Goal: Task Accomplishment & Management: Use online tool/utility

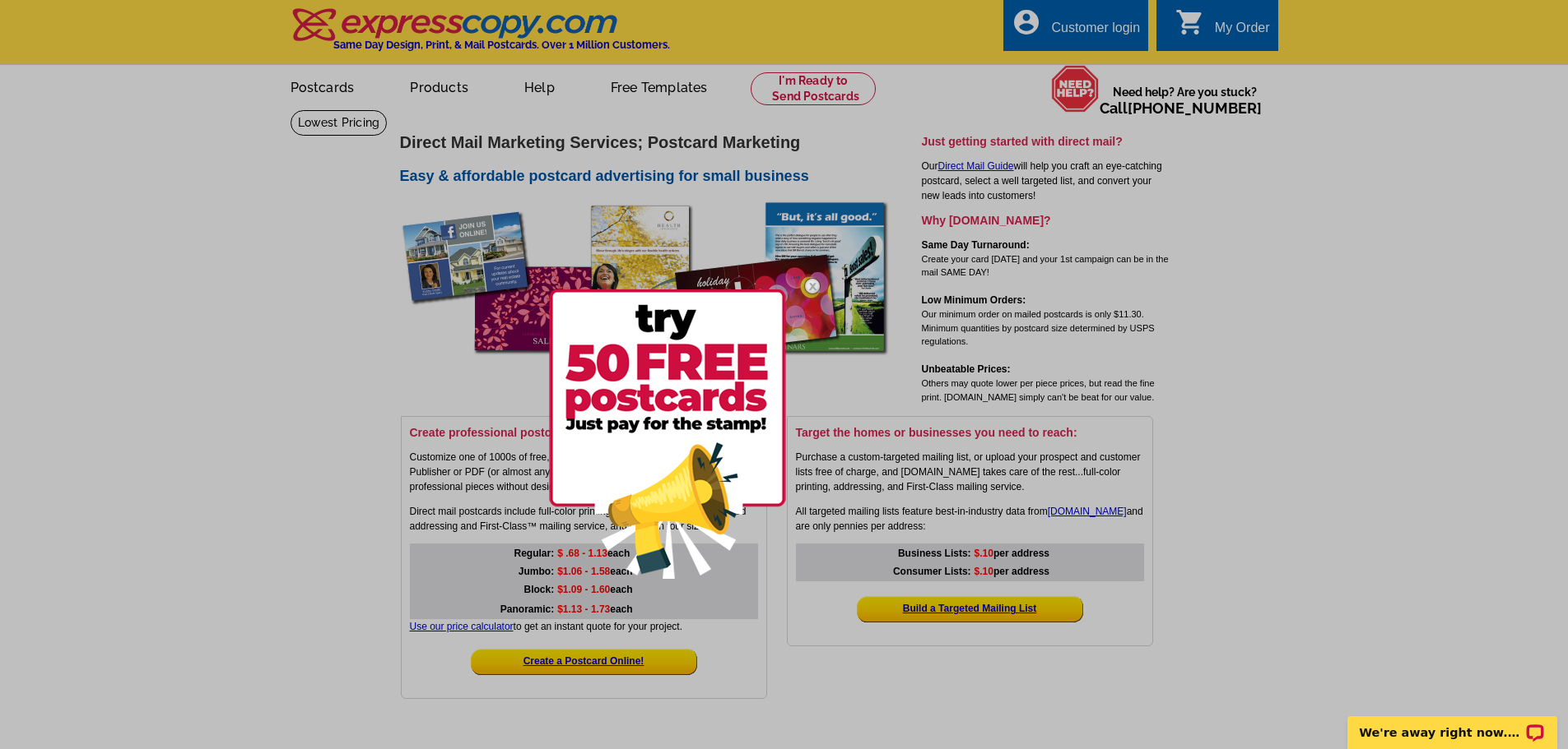
click at [689, 84] on div at bounding box center [784, 374] width 1568 height 749
click at [626, 95] on div at bounding box center [784, 374] width 1568 height 749
click at [719, 516] on img at bounding box center [668, 434] width 237 height 290
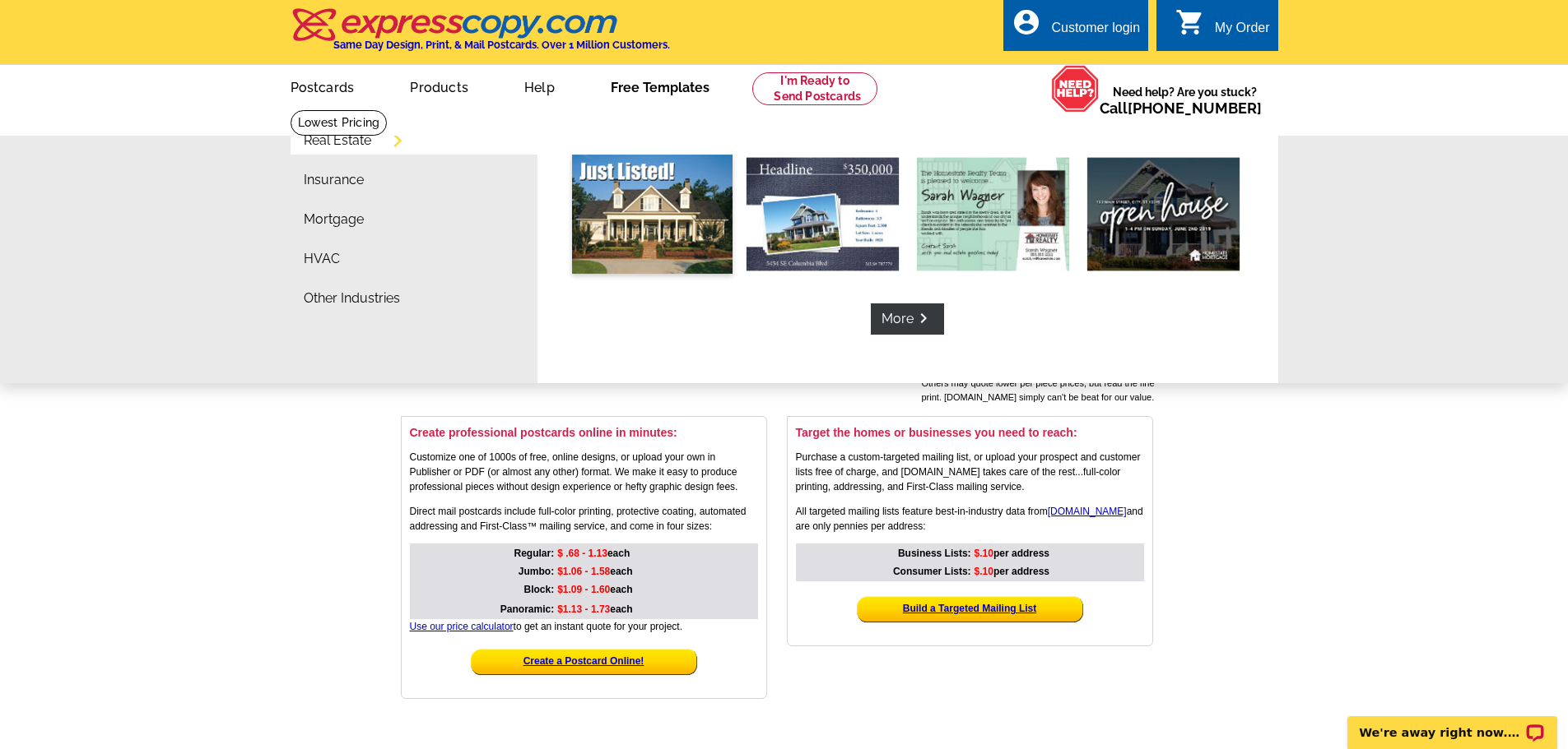
click at [641, 195] on img at bounding box center [652, 214] width 160 height 119
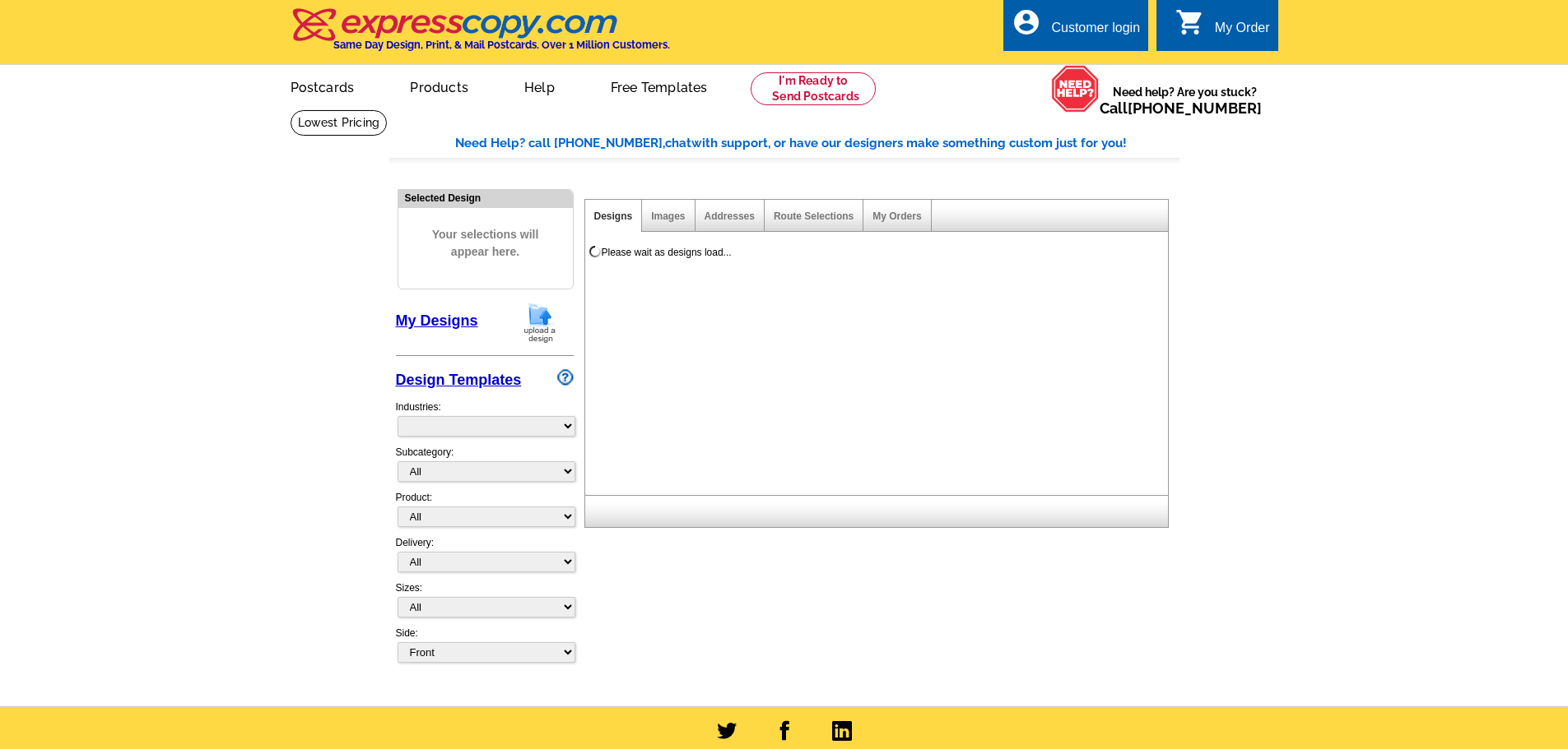
select select "785"
select select "788"
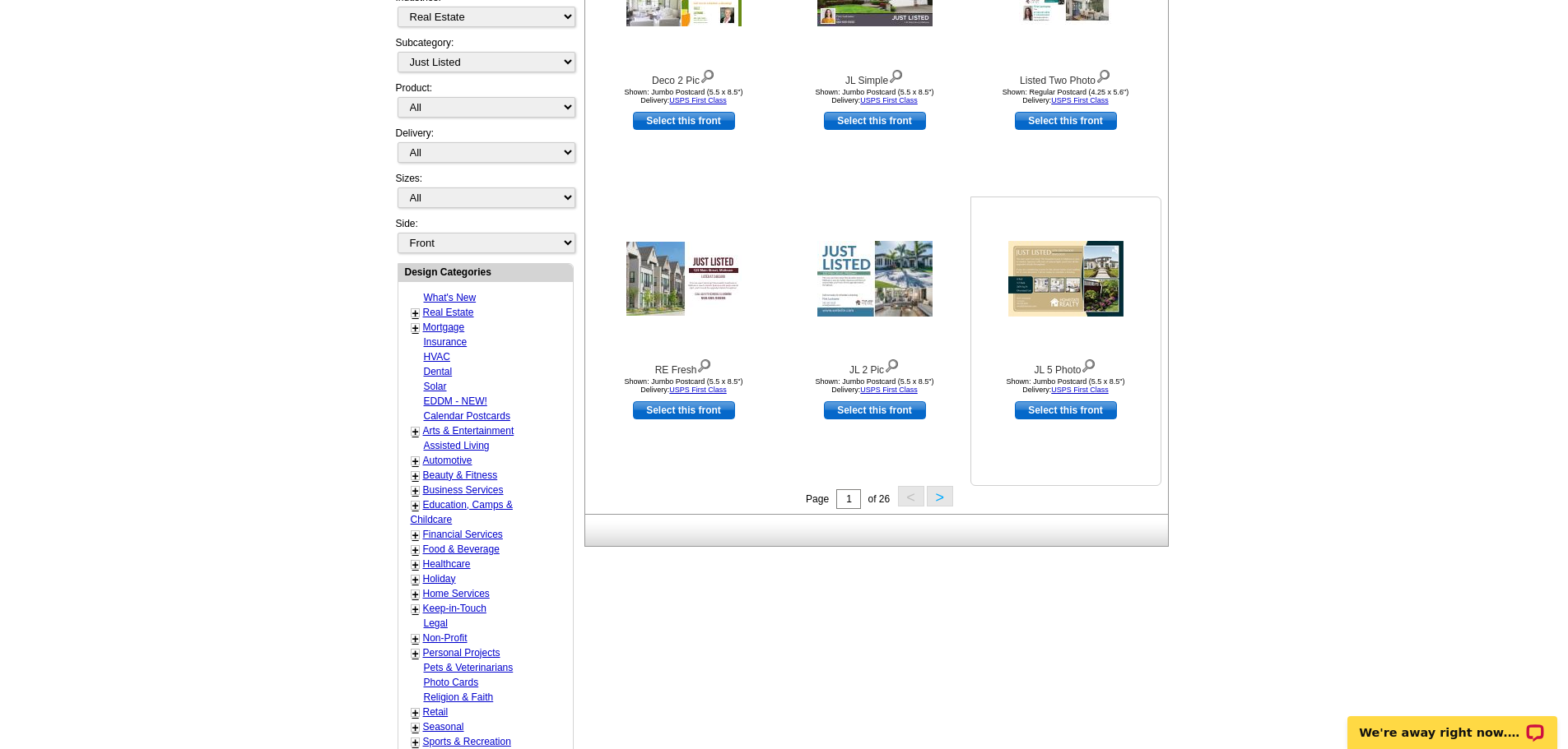
scroll to position [411, 0]
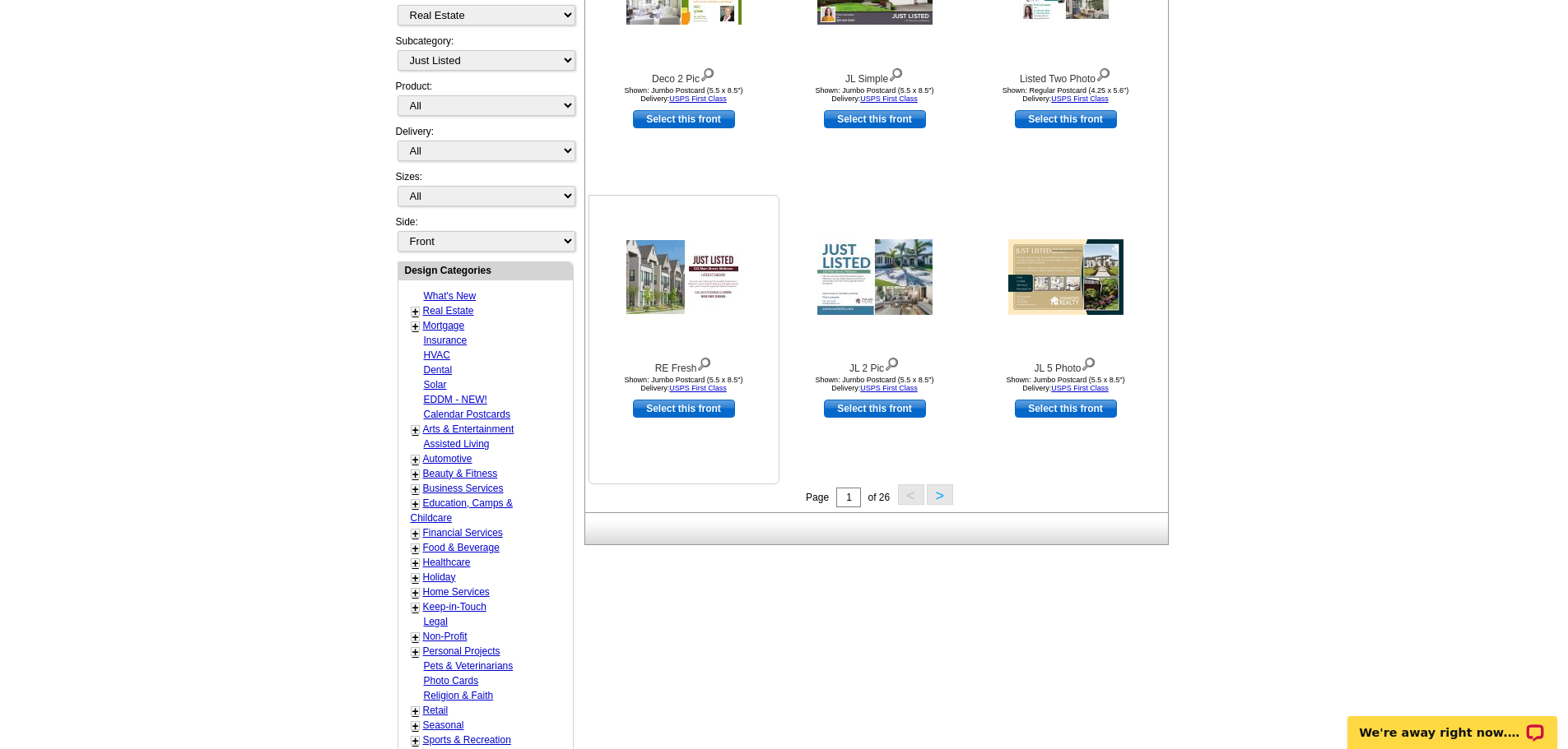
click at [708, 360] on img at bounding box center [704, 363] width 15 height 18
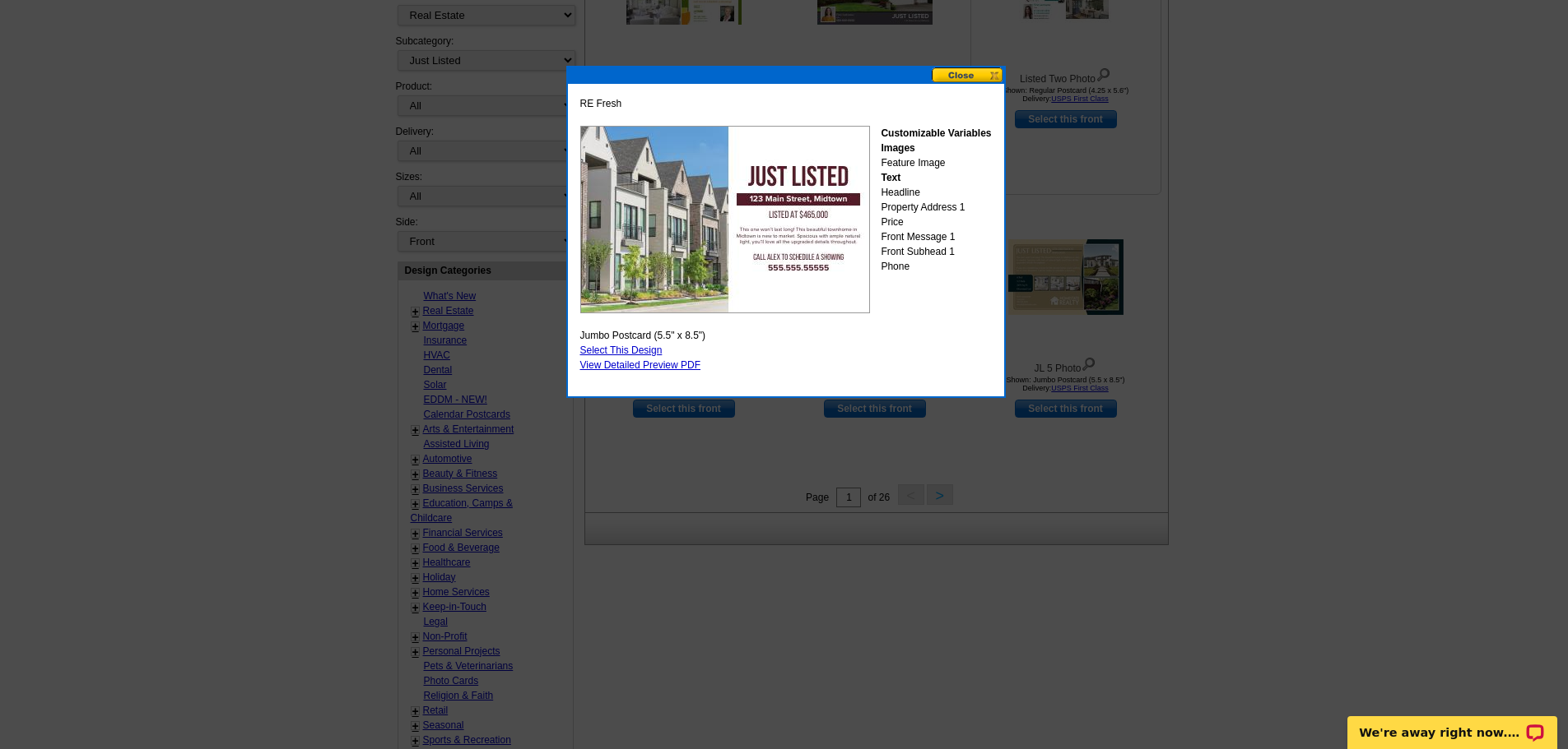
click at [973, 70] on button at bounding box center [968, 75] width 73 height 15
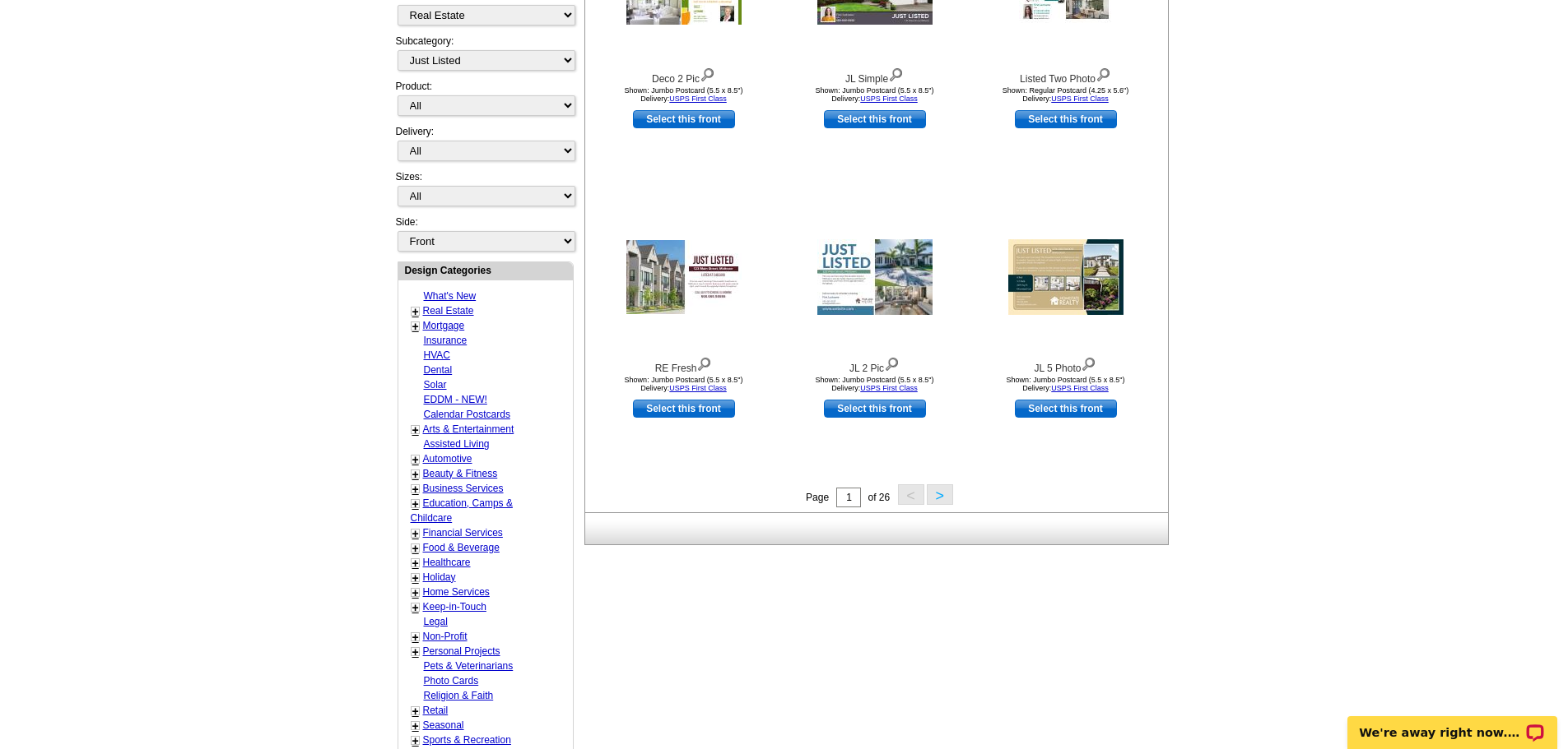
click at [413, 313] on link "+" at bounding box center [415, 312] width 6 height 13
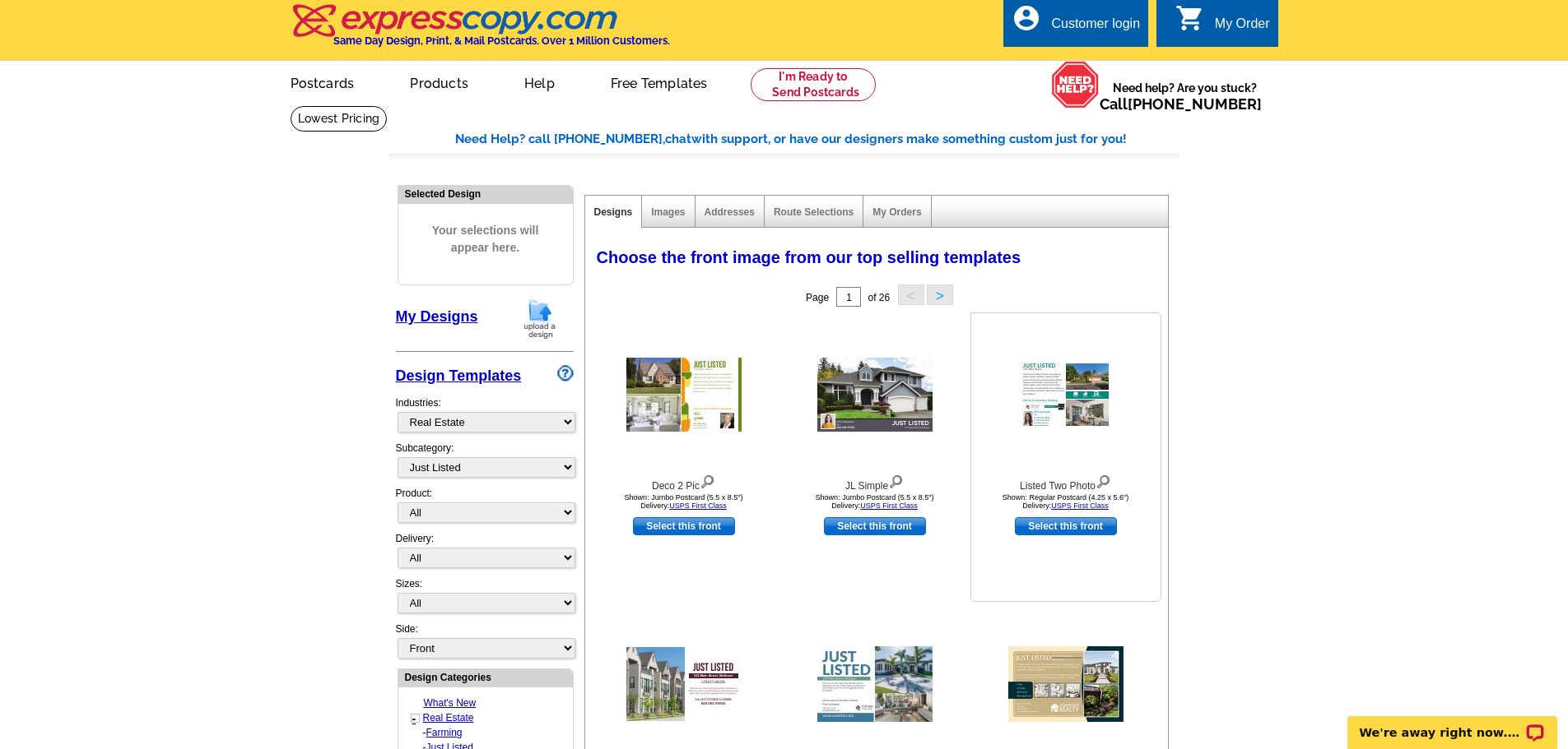
scroll to position [0, 0]
